Goal: Find specific page/section: Find specific page/section

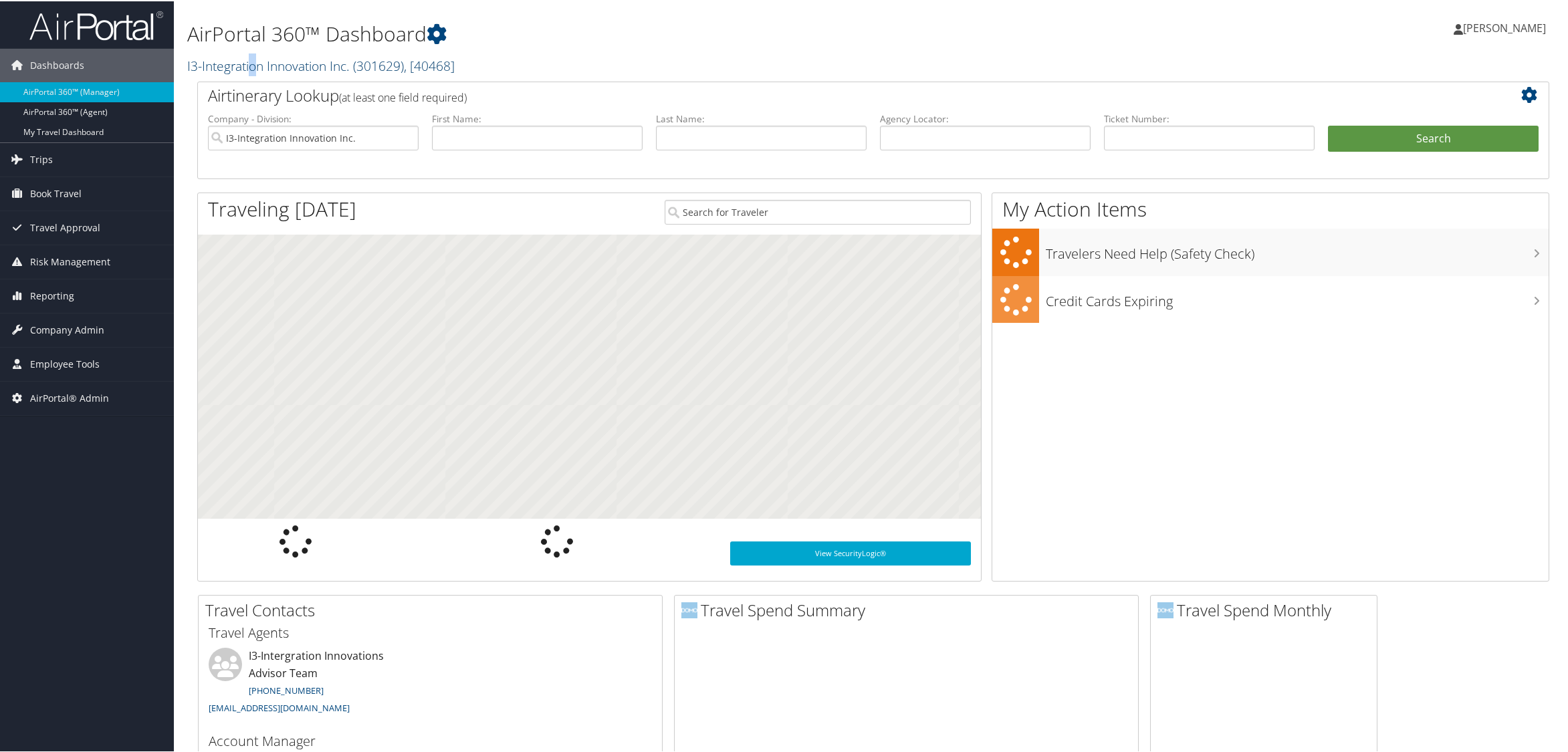
click at [254, 61] on link "I3-Integration Innovation Inc. ( 301629 ) , [ 40468 ]" at bounding box center [321, 64] width 268 height 18
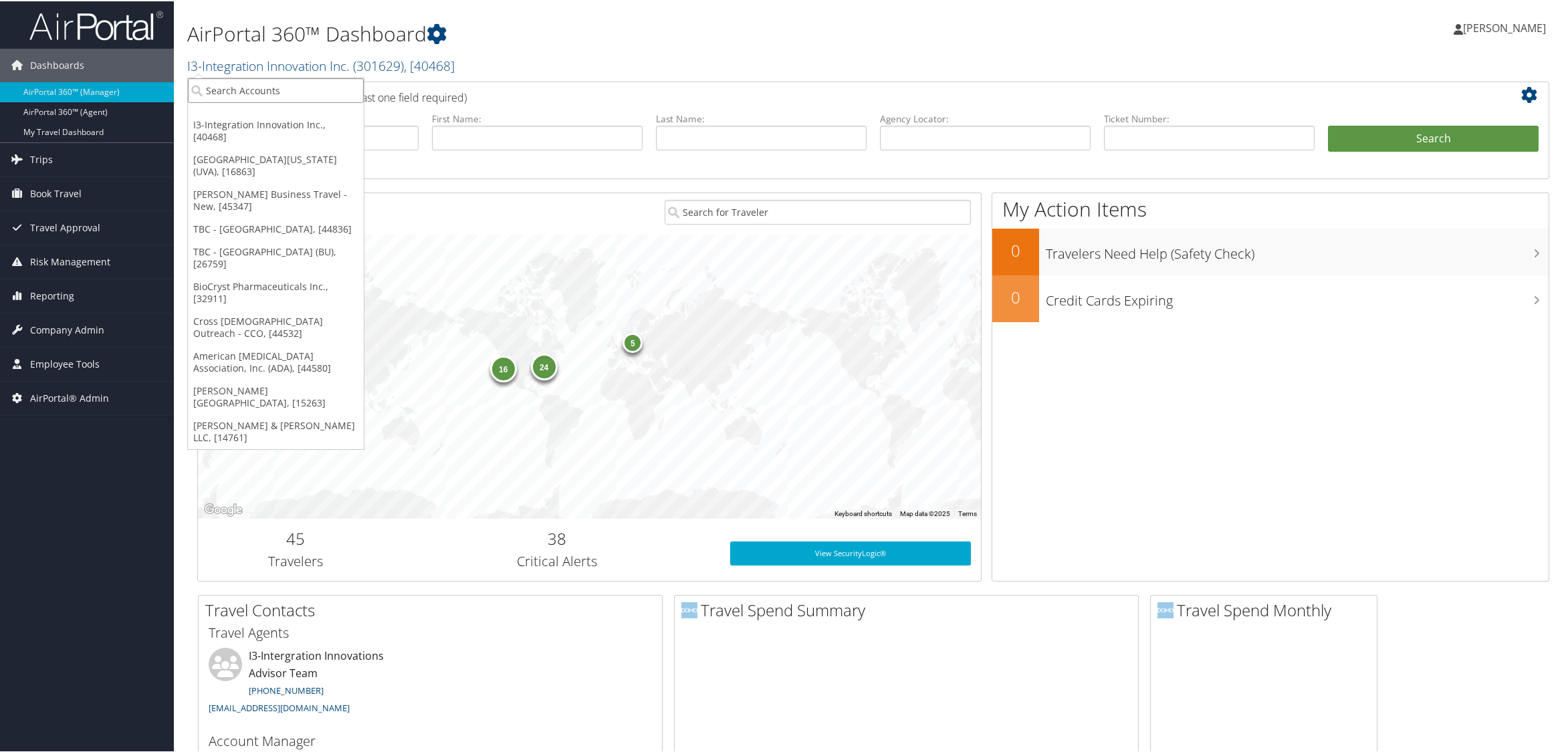
click at [250, 94] on input "search" at bounding box center [275, 90] width 176 height 25
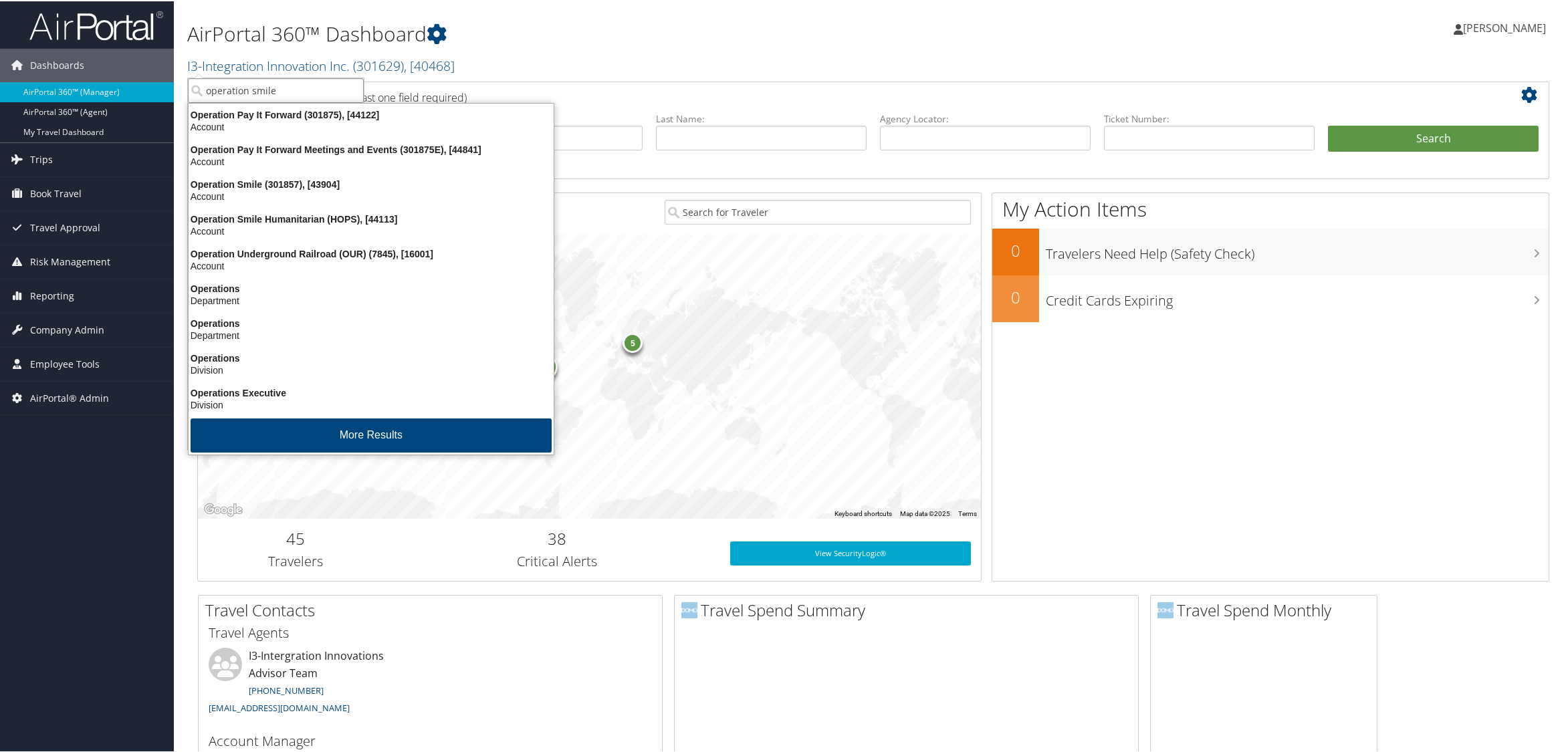
type input "operation smile"
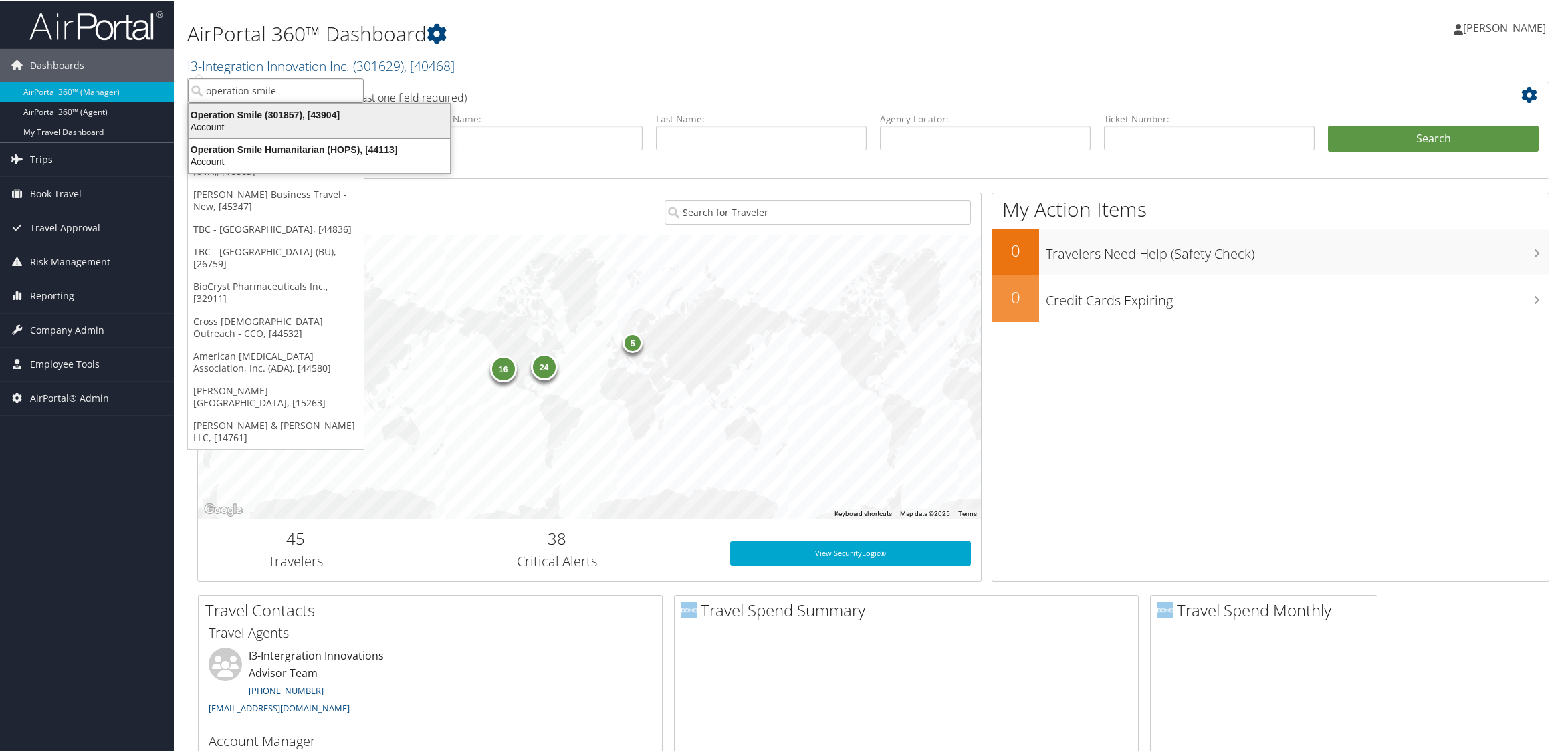
click at [240, 112] on div "Operation Smile (301857), [43904]" at bounding box center [319, 113] width 277 height 12
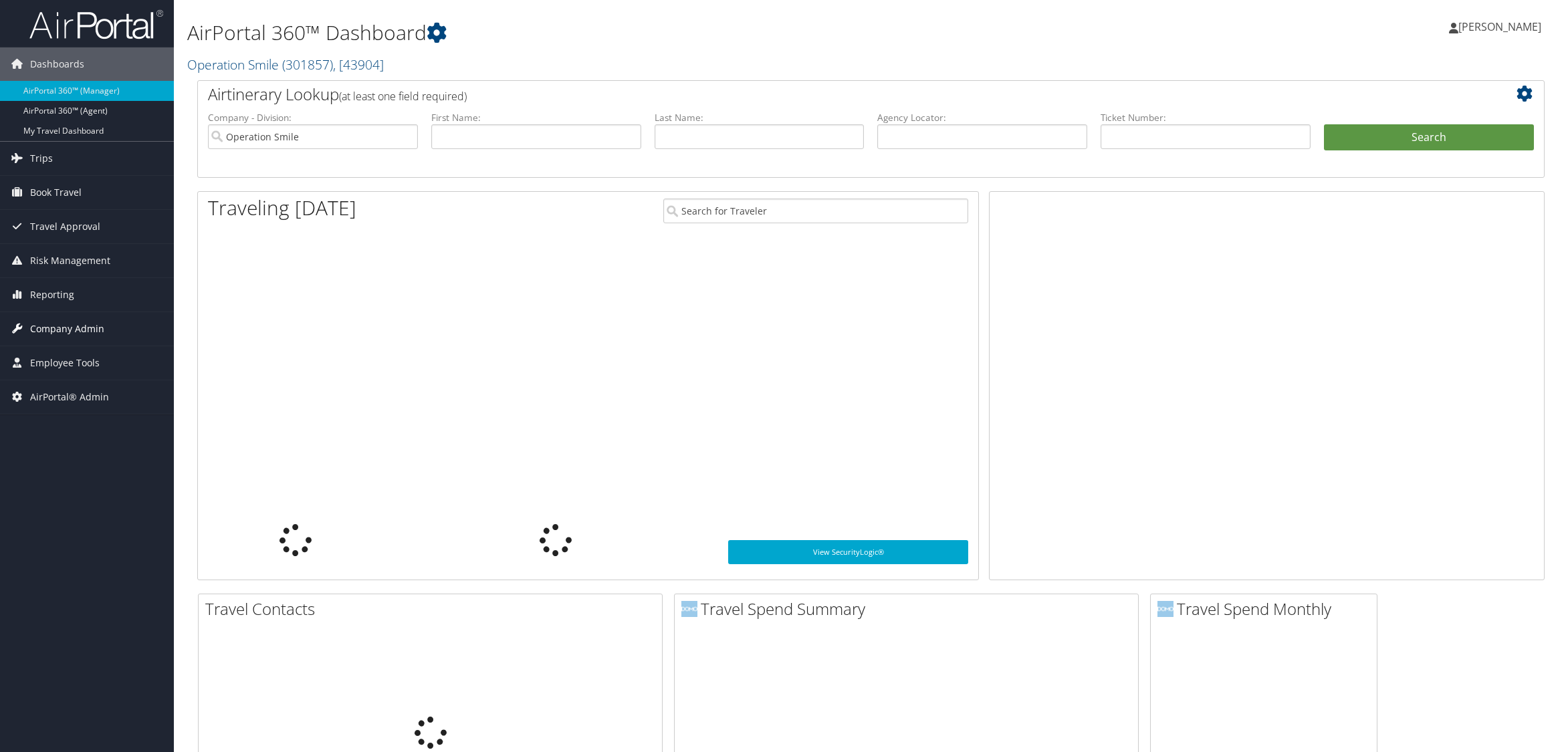
click at [74, 330] on span "Company Admin" at bounding box center [67, 328] width 74 height 33
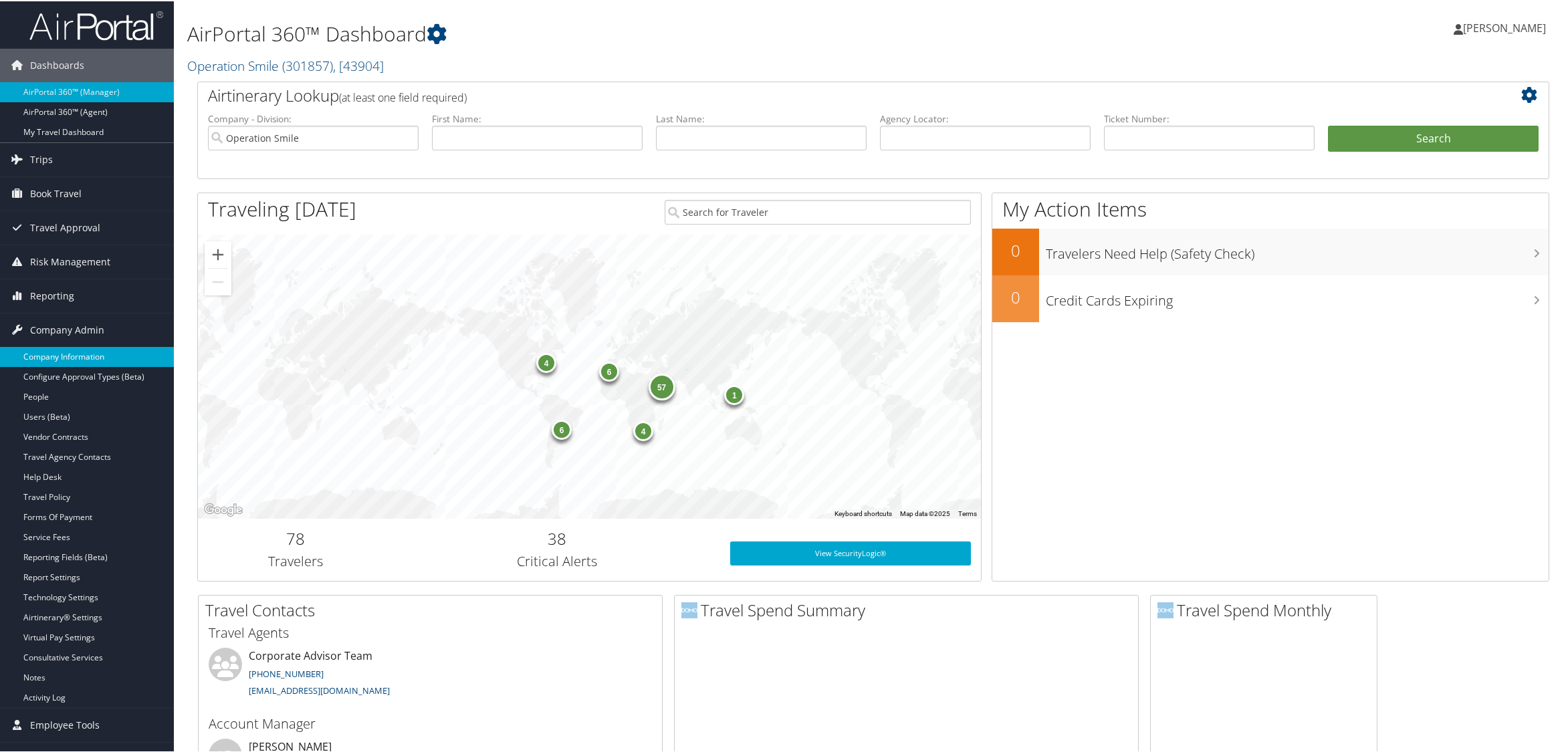
click at [63, 355] on link "Company Information" at bounding box center [87, 355] width 173 height 20
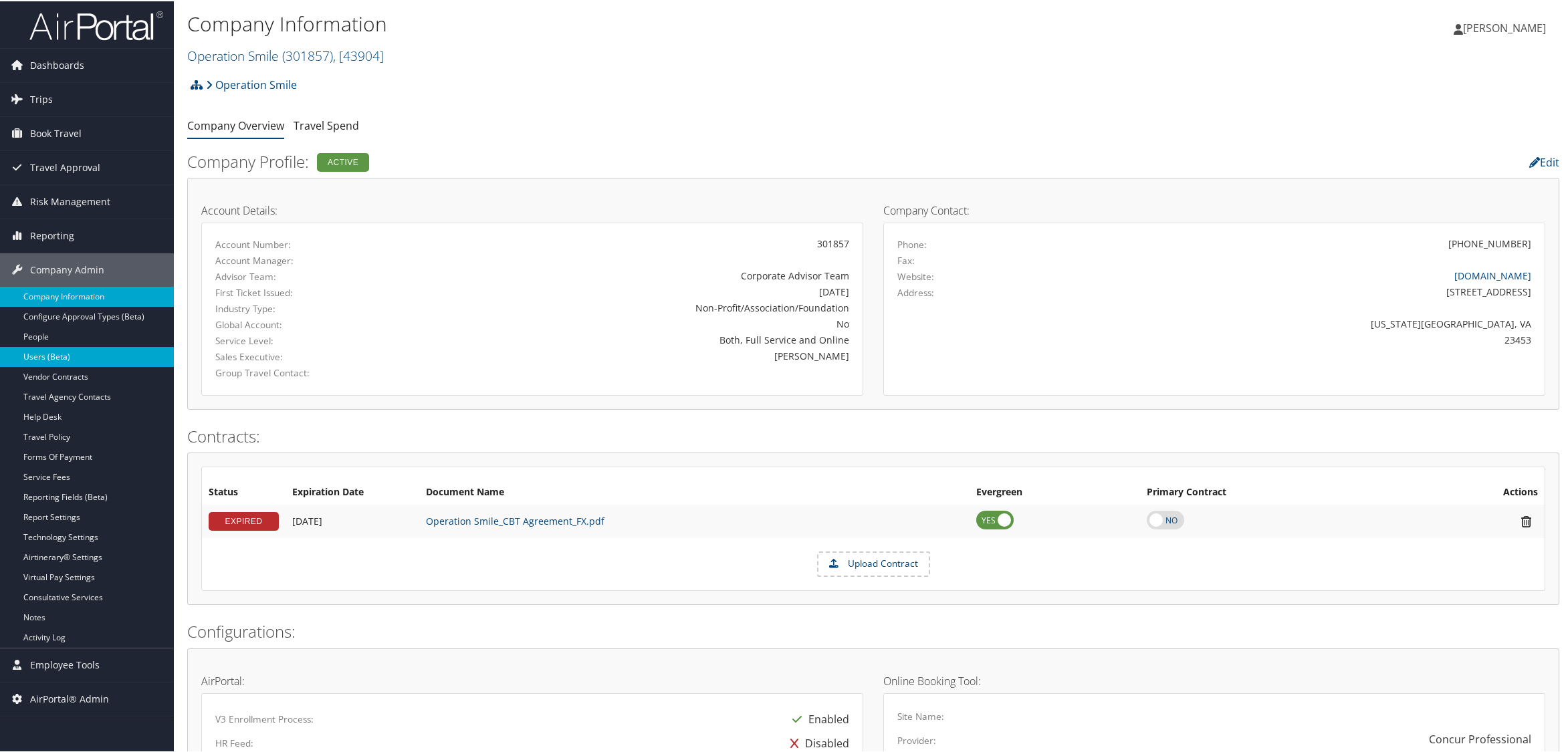
scroll to position [638, 0]
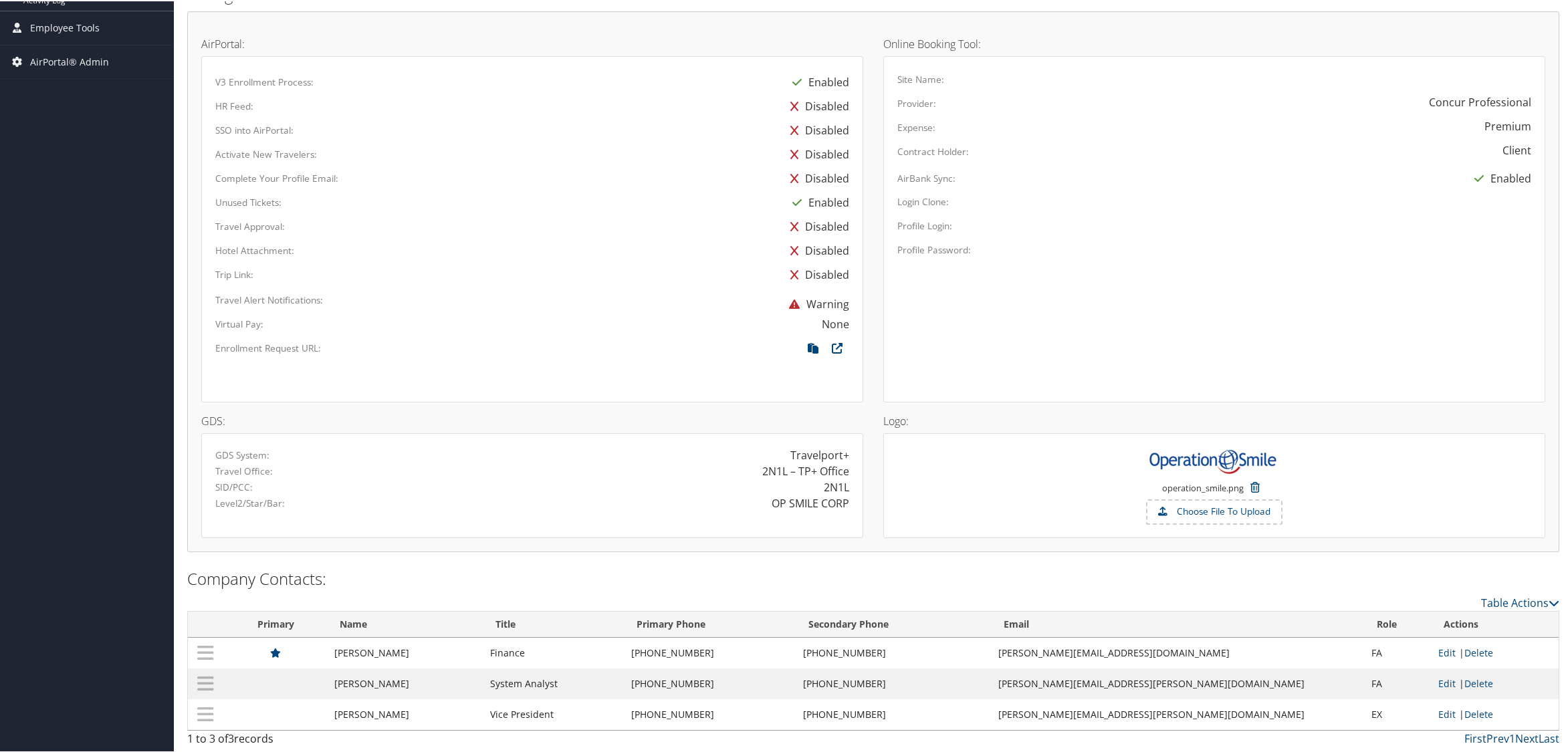
click at [69, 214] on div "Dashboards AirPortal 360™ (Manager) AirPortal 360™ (Agent) My Travel Dashboard …" at bounding box center [786, 57] width 1572 height 1389
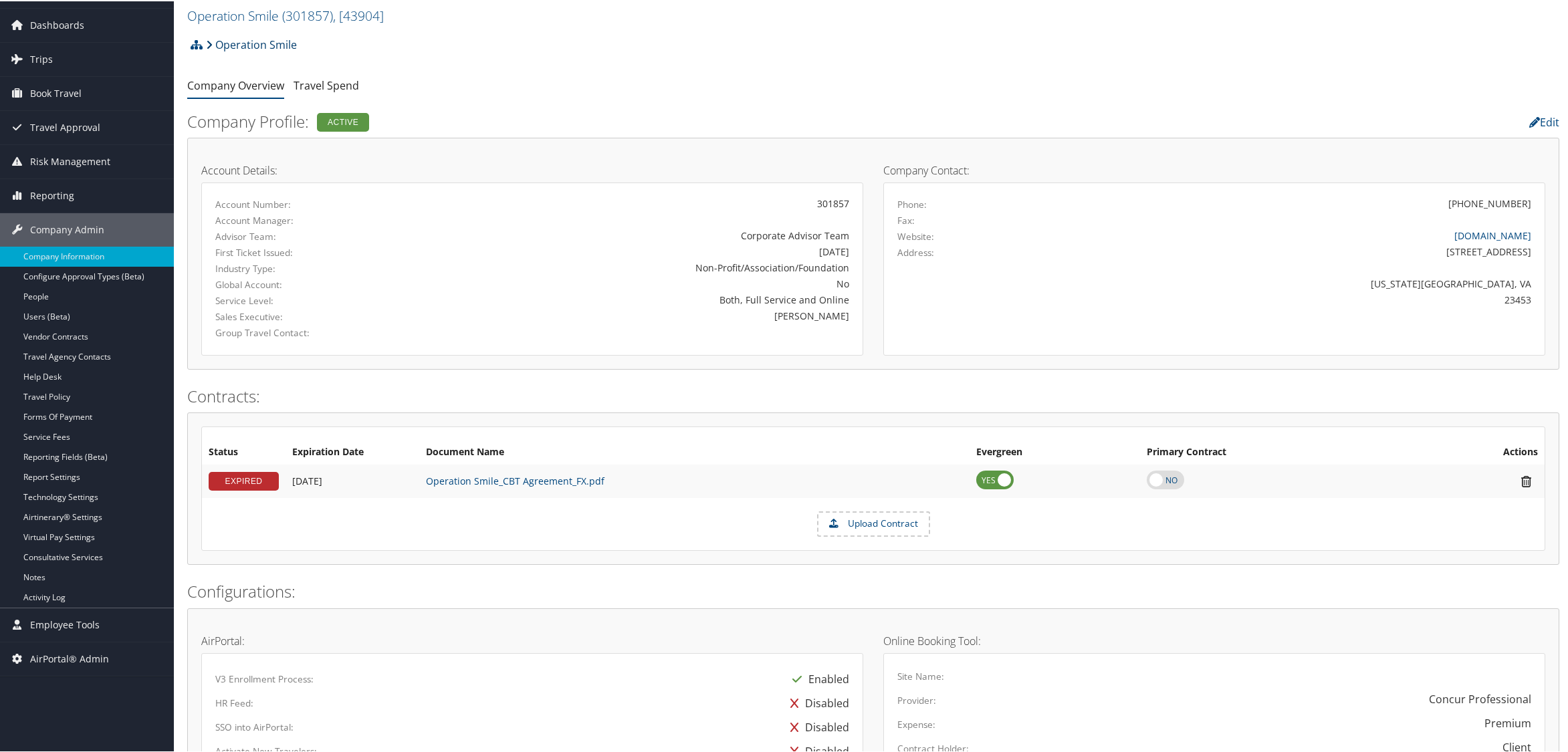
scroll to position [0, 0]
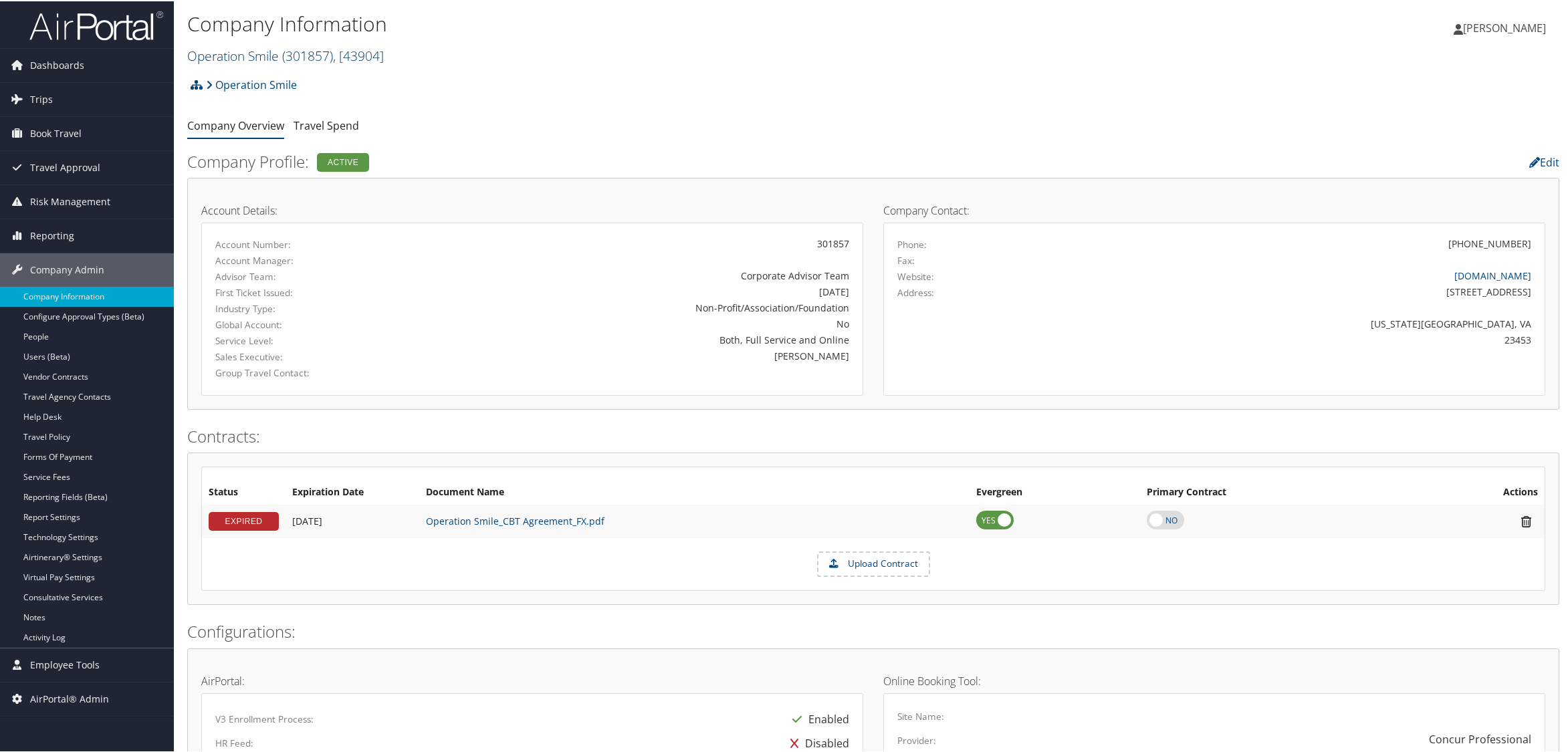
click at [249, 55] on link "Operation Smile ( 301857 ) , [ 43904 ]" at bounding box center [286, 54] width 197 height 18
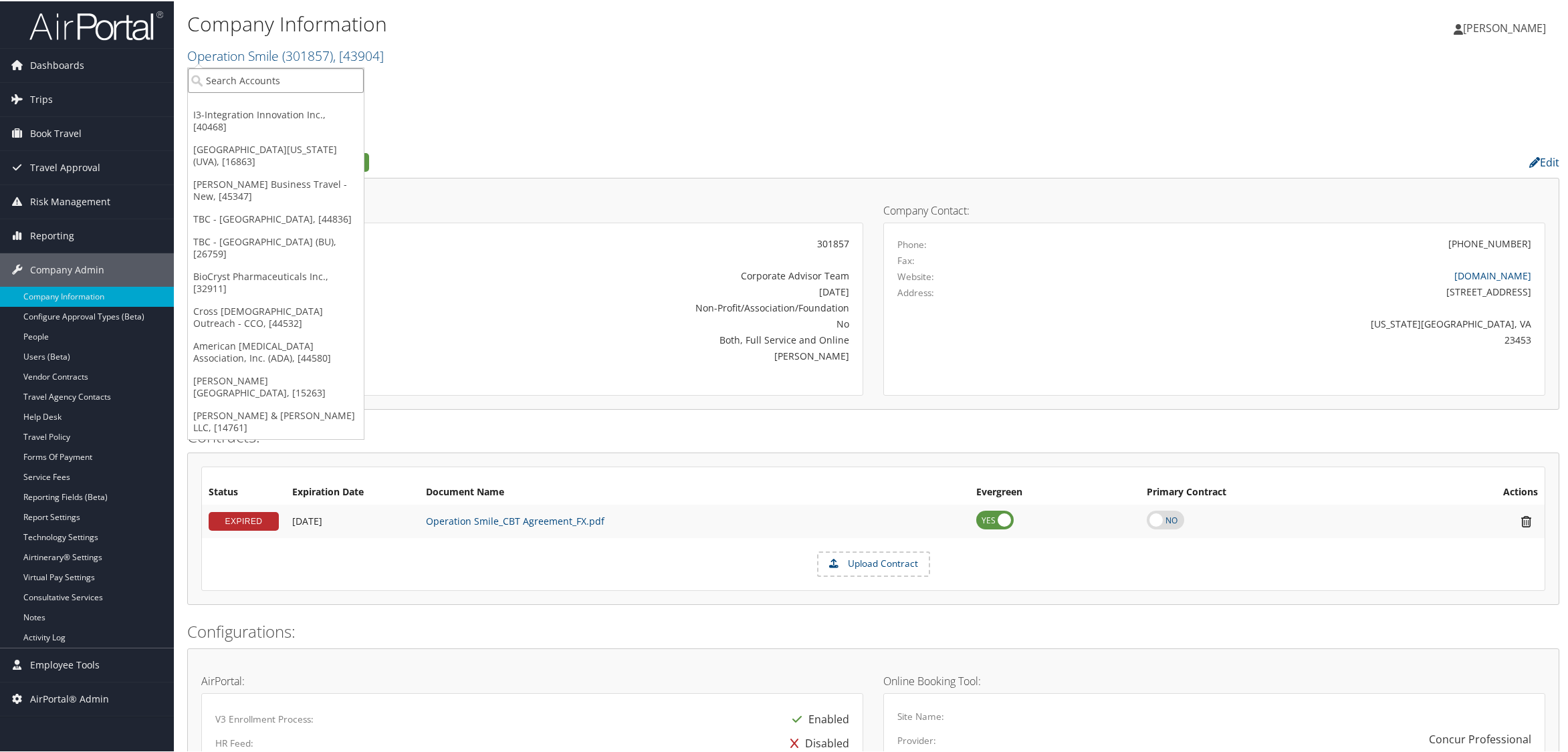
click at [248, 84] on input "search" at bounding box center [275, 79] width 176 height 25
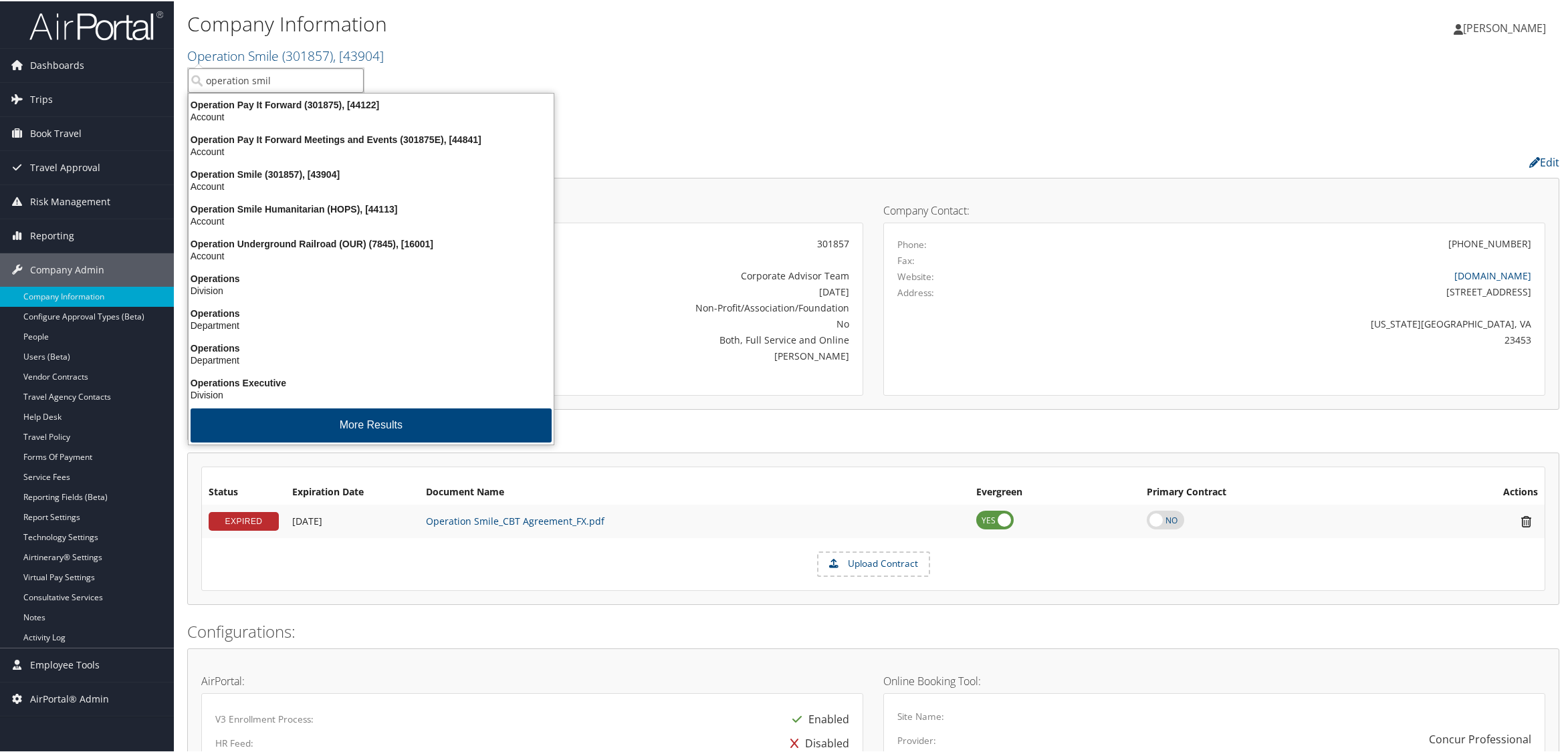
type input "operation smile"
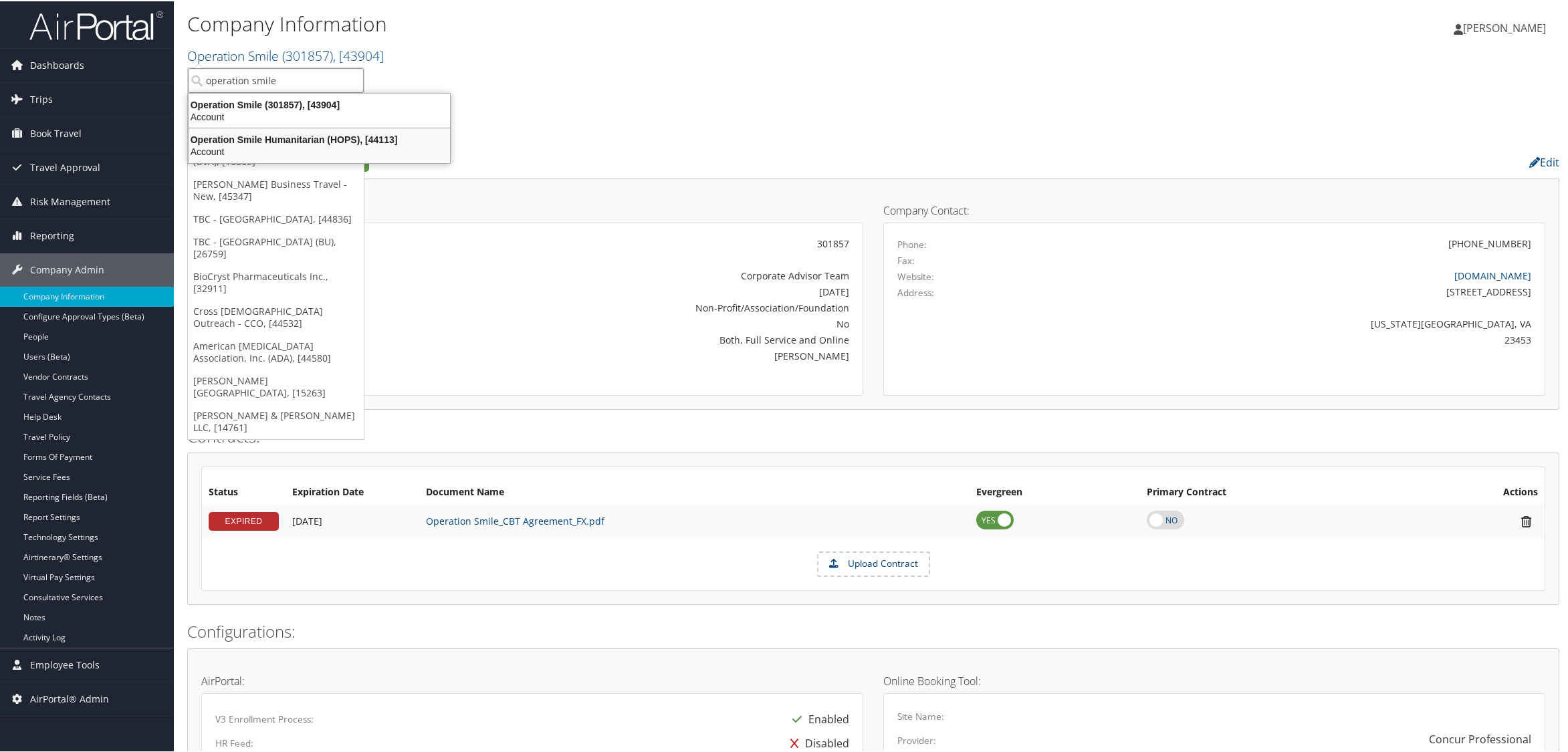
drag, startPoint x: 224, startPoint y: 115, endPoint x: 229, endPoint y: 135, distance: 20.6
click at [229, 135] on ul "Operation Smile (301857), [43904] Account Operation Smile Humanitarian (HOPS), …" at bounding box center [318, 126] width 263 height 71
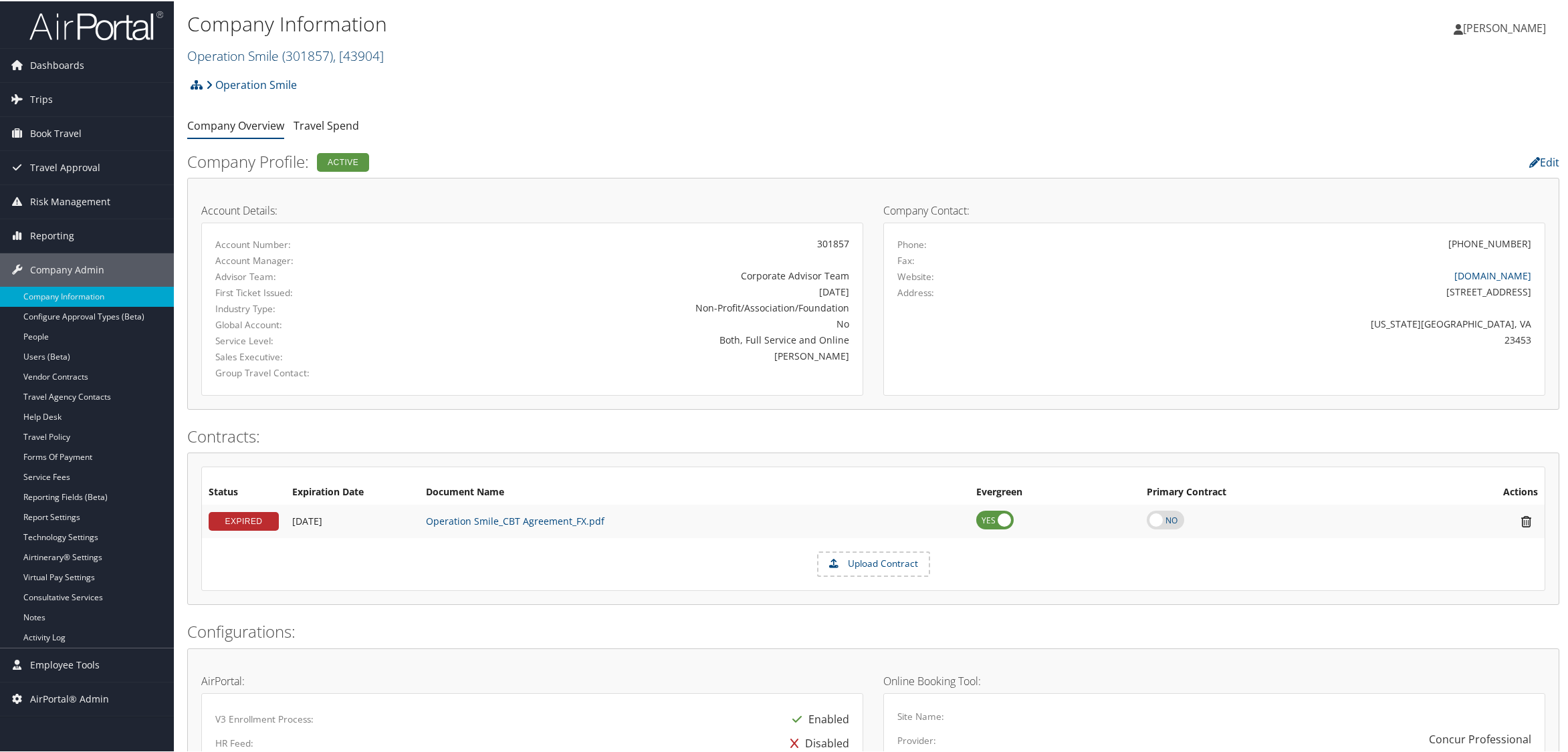
click at [251, 58] on link "Operation Smile ( 301857 ) , [ 43904 ]" at bounding box center [286, 54] width 197 height 18
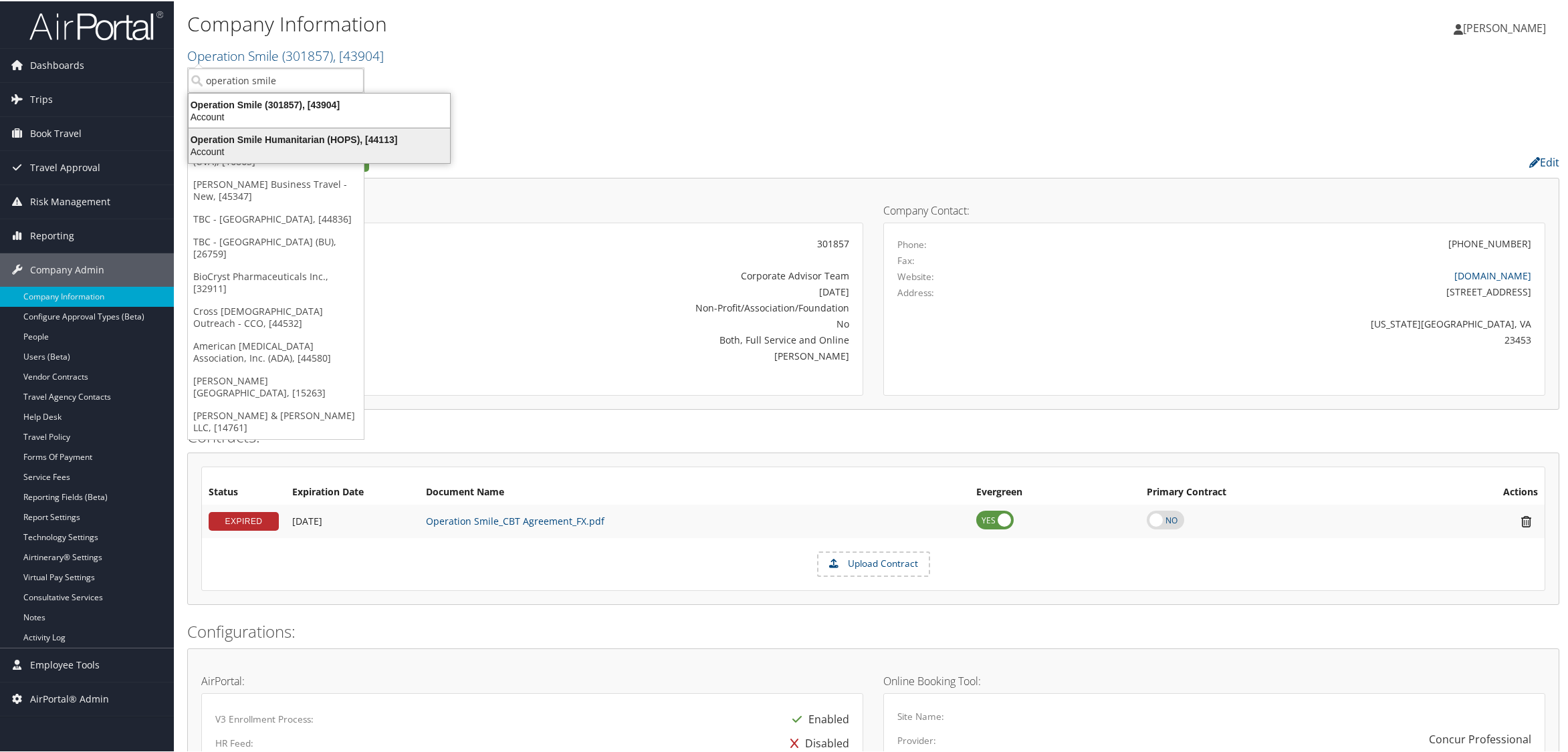
click at [274, 135] on div "Operation Smile Humanitarian (HOPS), [44113]" at bounding box center [319, 138] width 277 height 12
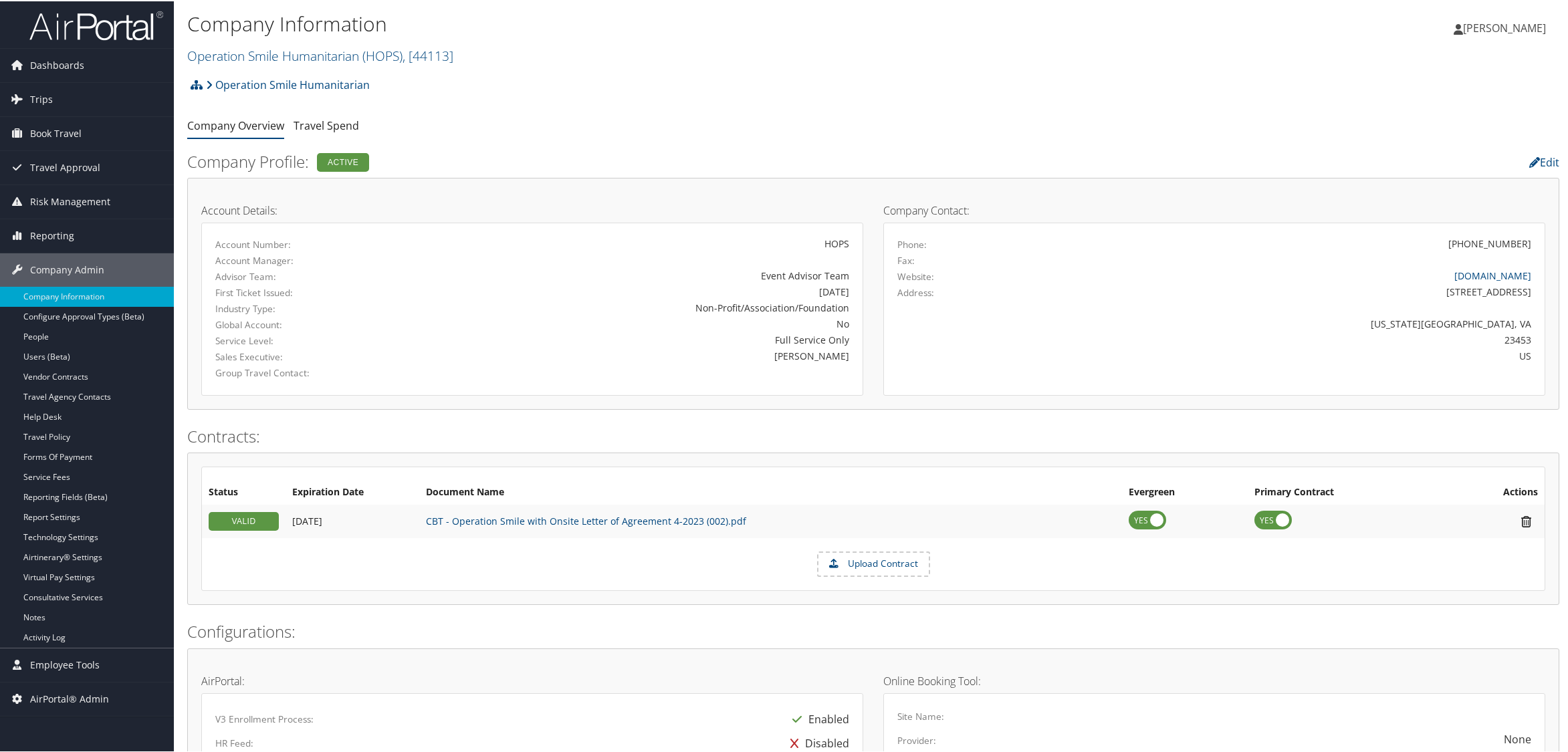
click at [1285, 84] on div "Operation Smile Humanitarian Account Structure Operation Smile Humanitarian (HO…" at bounding box center [874, 88] width 1372 height 36
